Goal: Task Accomplishment & Management: Manage account settings

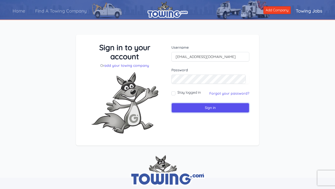
click at [203, 109] on input "Sign in" at bounding box center [211, 108] width 78 height 10
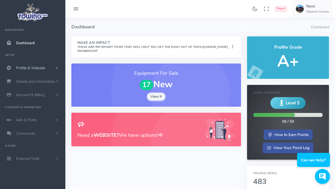
click at [21, 70] on span "Profile & Website" at bounding box center [30, 68] width 29 height 5
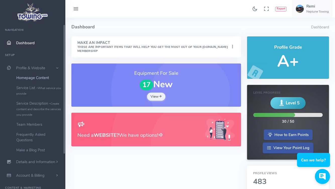
click at [49, 76] on link "Homepage Content" at bounding box center [39, 78] width 53 height 10
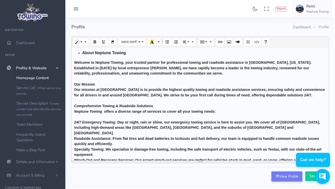
scroll to position [101, 0]
